Goal: Information Seeking & Learning: Check status

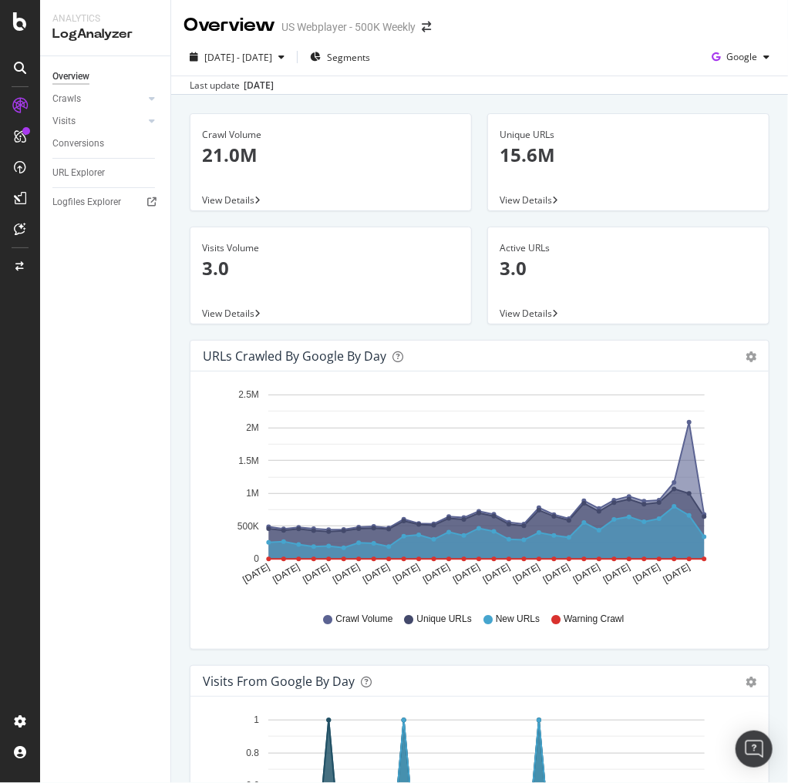
scroll to position [470, 0]
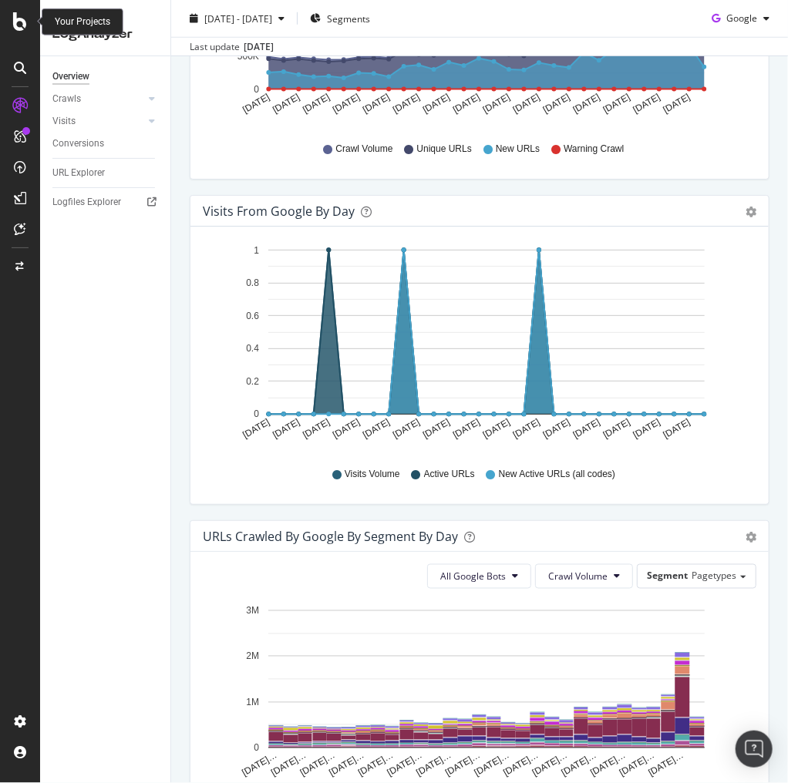
click at [10, 24] on div at bounding box center [20, 21] width 37 height 19
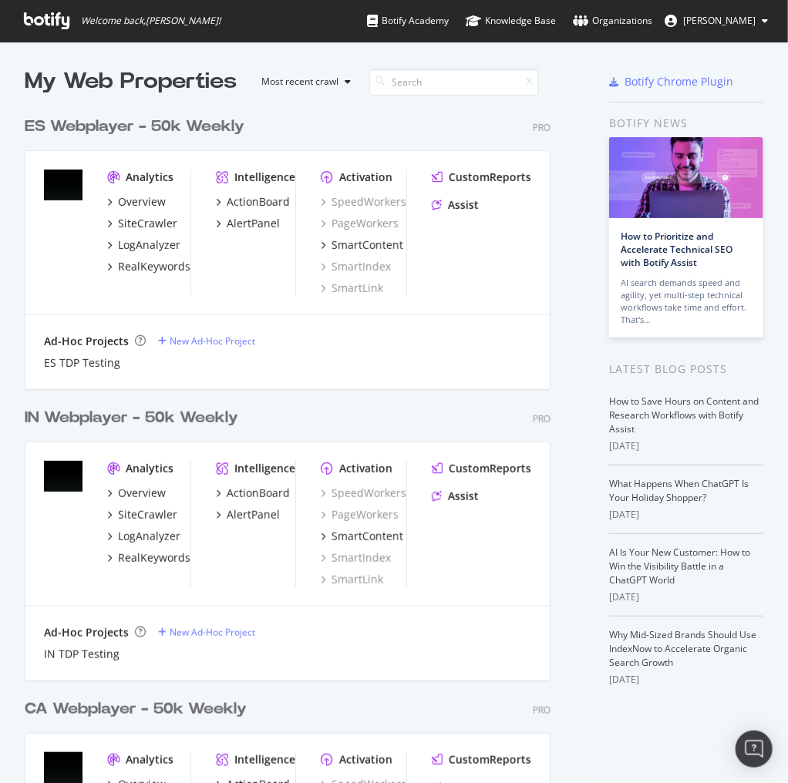
scroll to position [773, 769]
click at [52, 22] on icon at bounding box center [46, 20] width 45 height 17
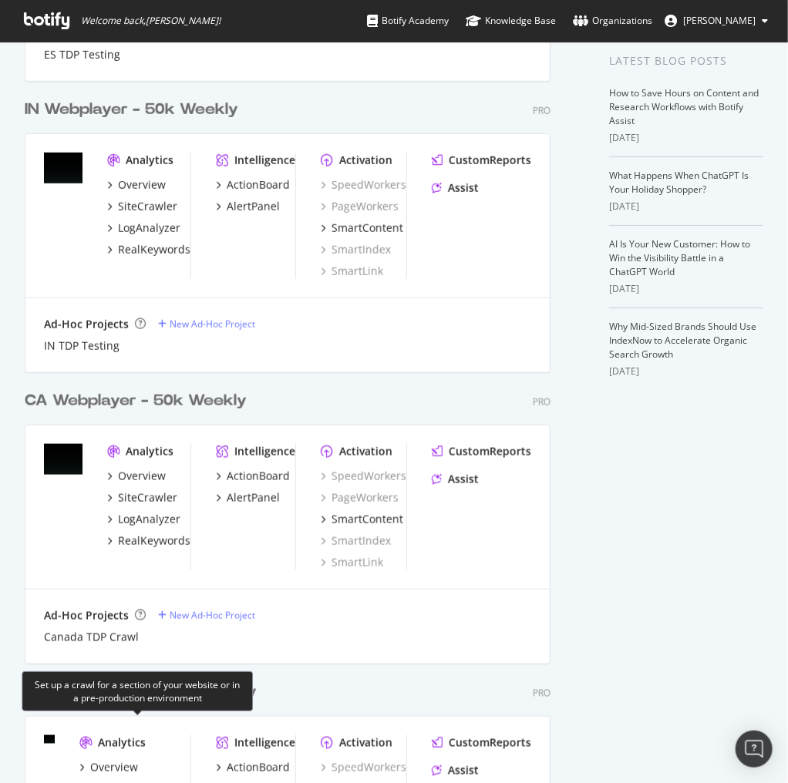
scroll to position [493, 0]
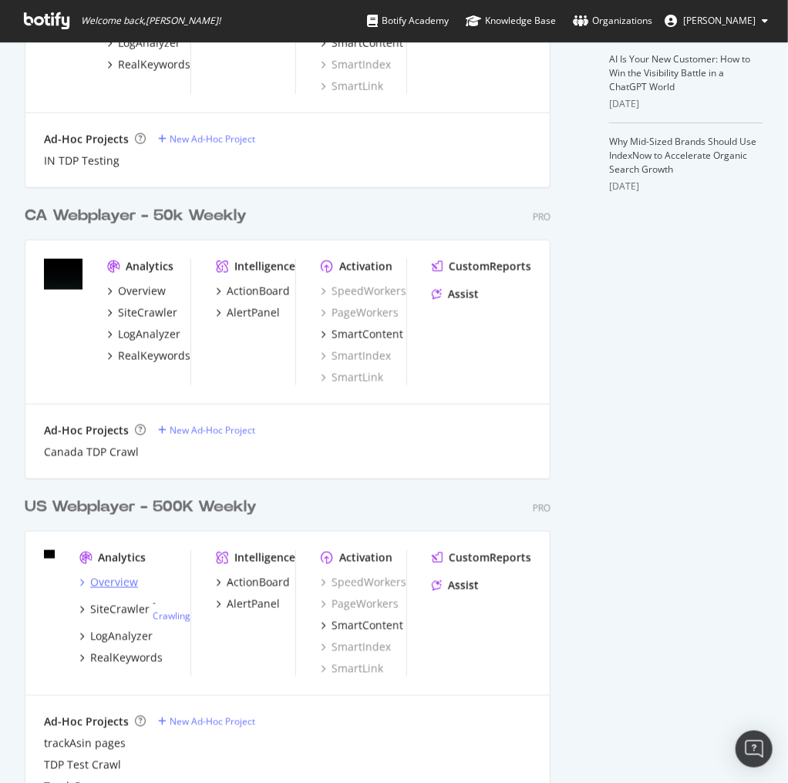
click at [122, 581] on div "Overview" at bounding box center [114, 582] width 48 height 15
